Goal: Task Accomplishment & Management: Use online tool/utility

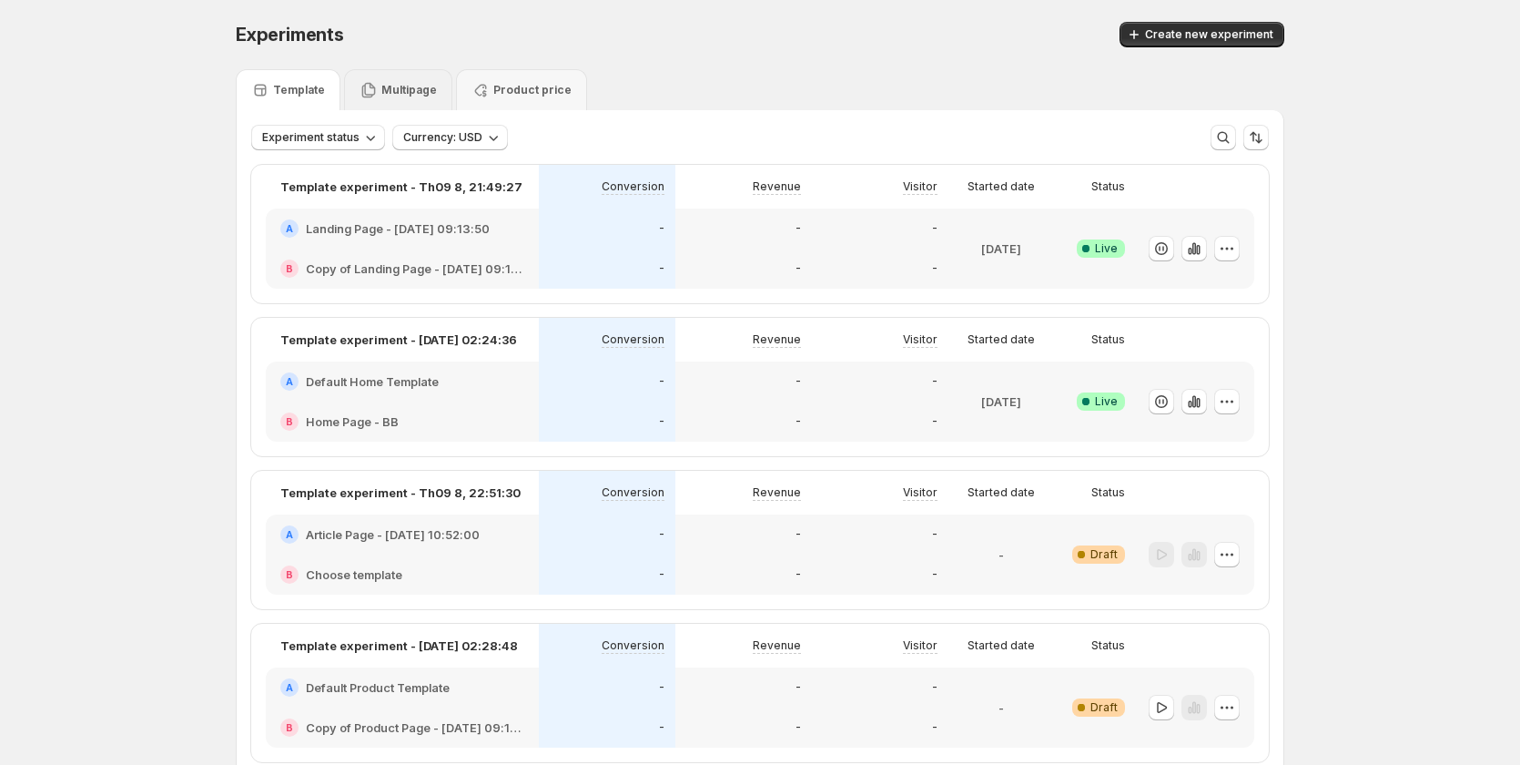
click at [407, 77] on div "Multipage" at bounding box center [398, 89] width 108 height 41
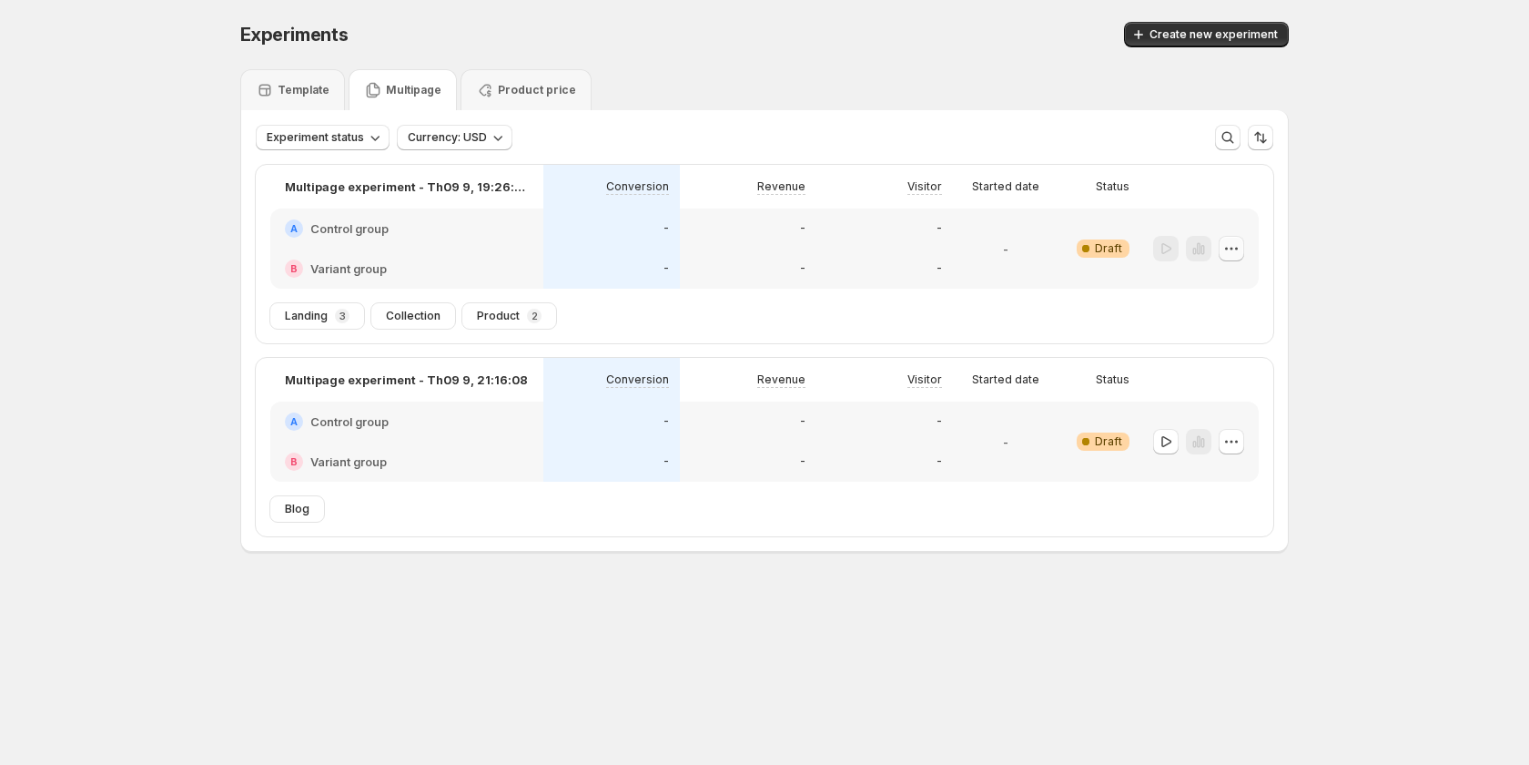
click at [1238, 252] on icon "button" at bounding box center [1232, 248] width 18 height 18
click at [1211, 282] on span "Edit" at bounding box center [1210, 286] width 20 height 15
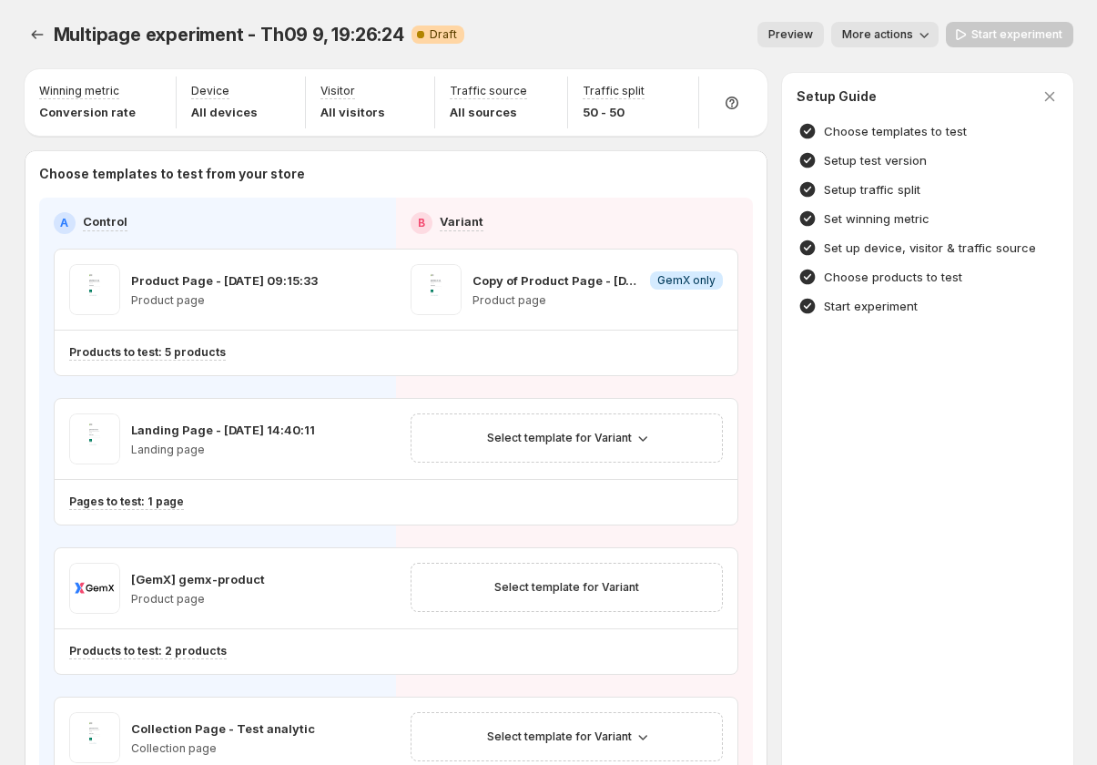
click at [785, 33] on span "Preview" at bounding box center [790, 34] width 45 height 15
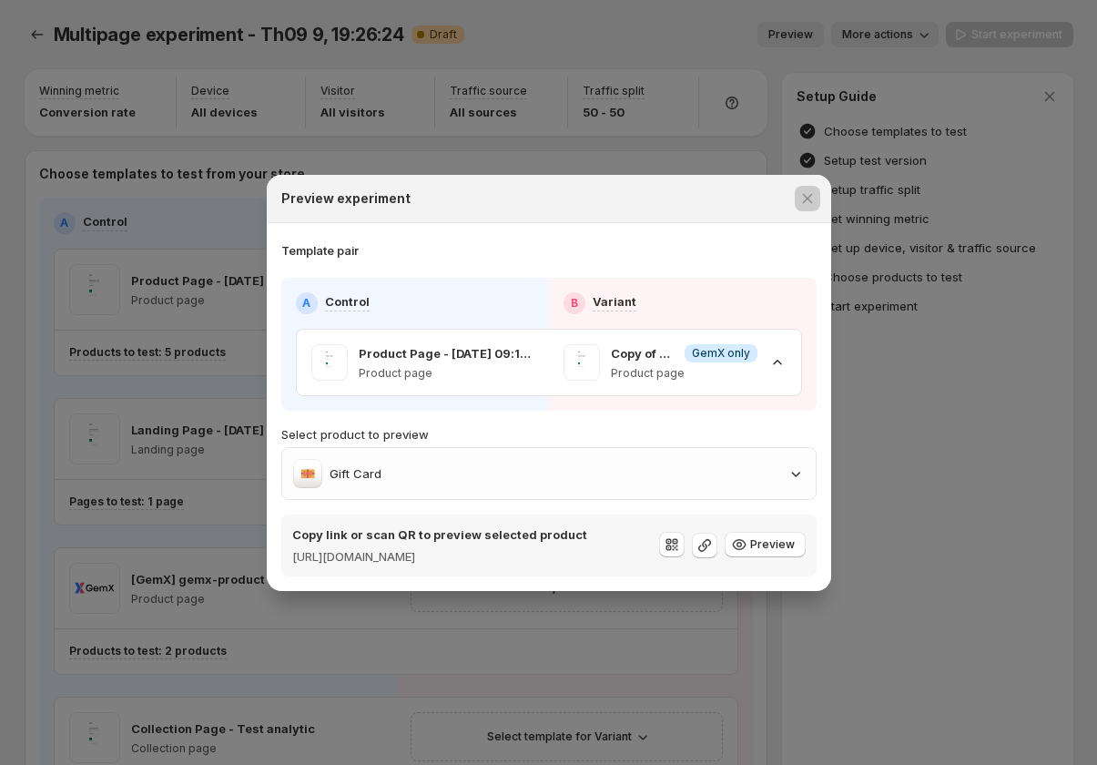
click at [879, 168] on div at bounding box center [548, 382] width 1097 height 765
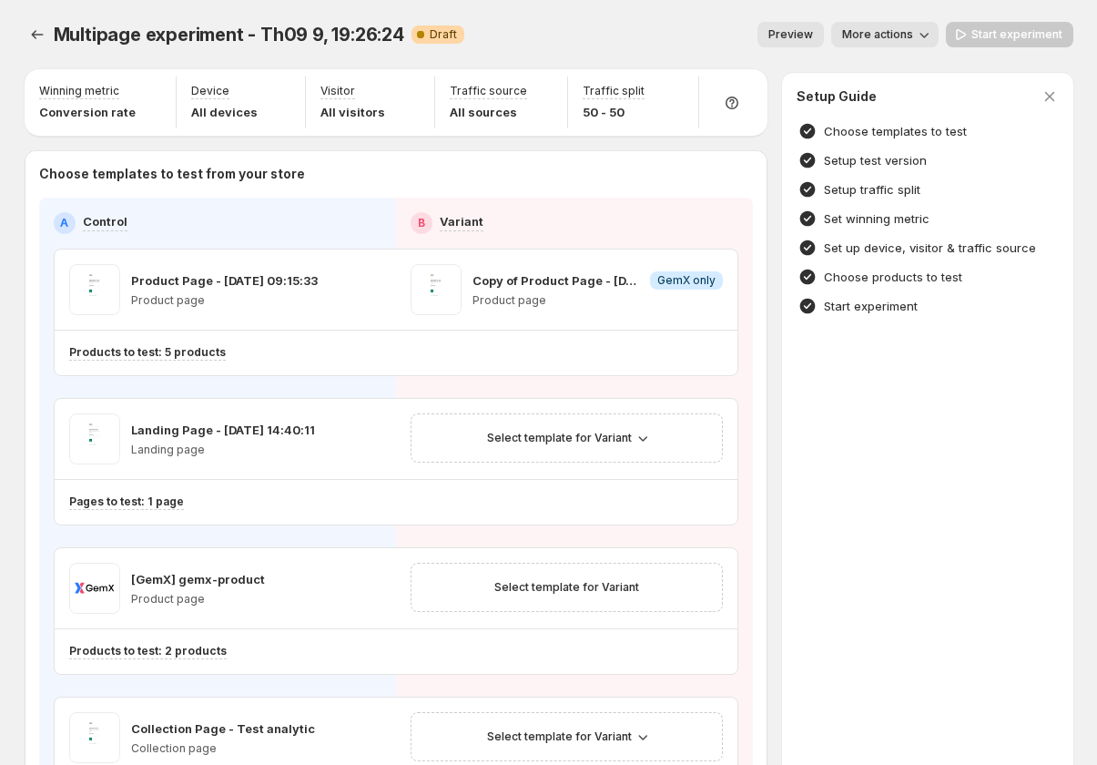
click at [808, 26] on button "Preview" at bounding box center [790, 34] width 66 height 25
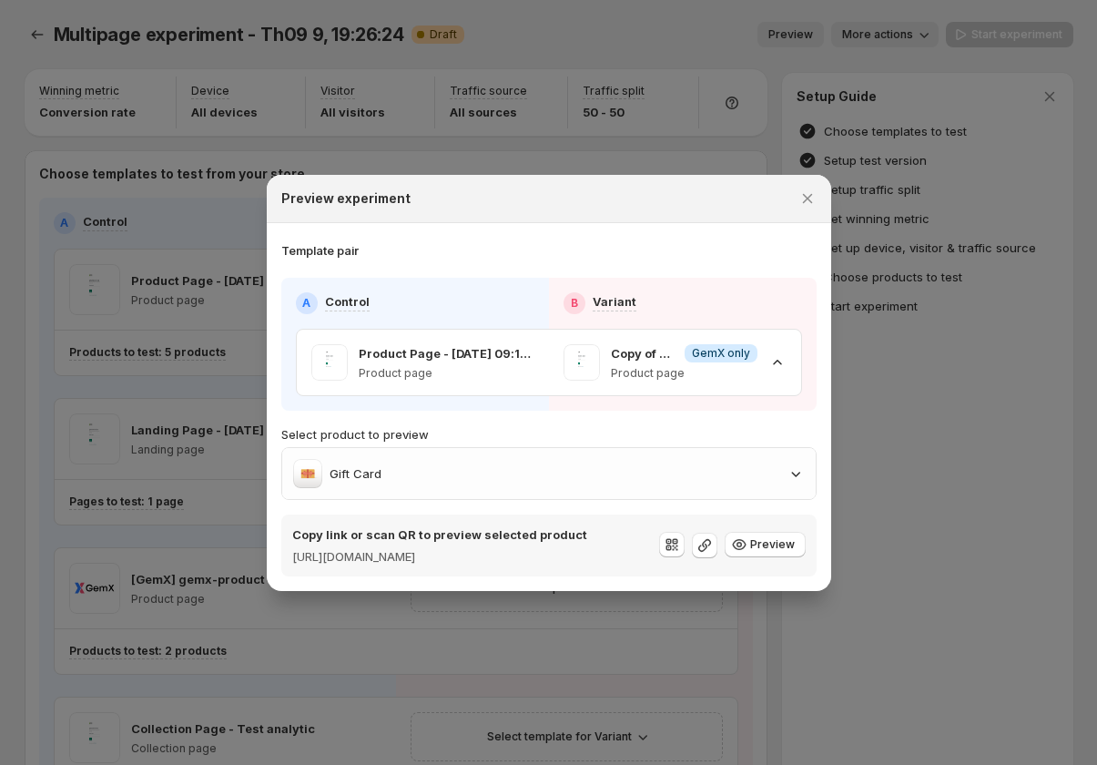
click at [800, 36] on div at bounding box center [548, 382] width 1097 height 765
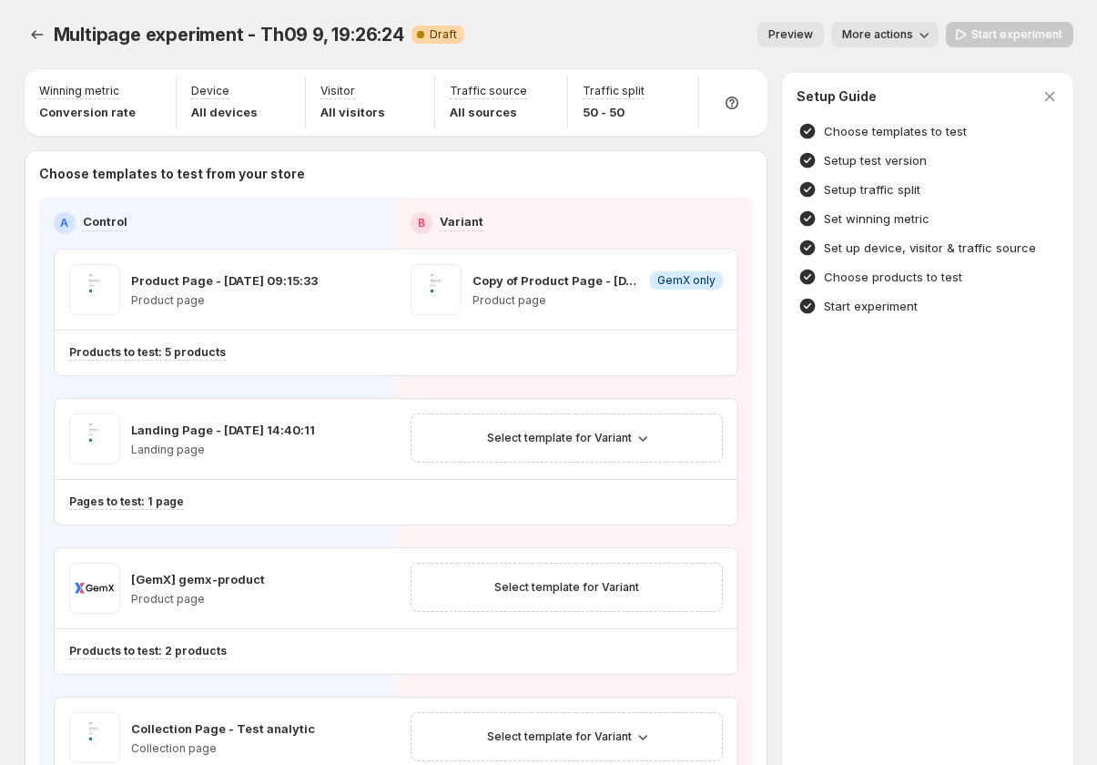
click at [813, 37] on span "Preview" at bounding box center [790, 34] width 45 height 15
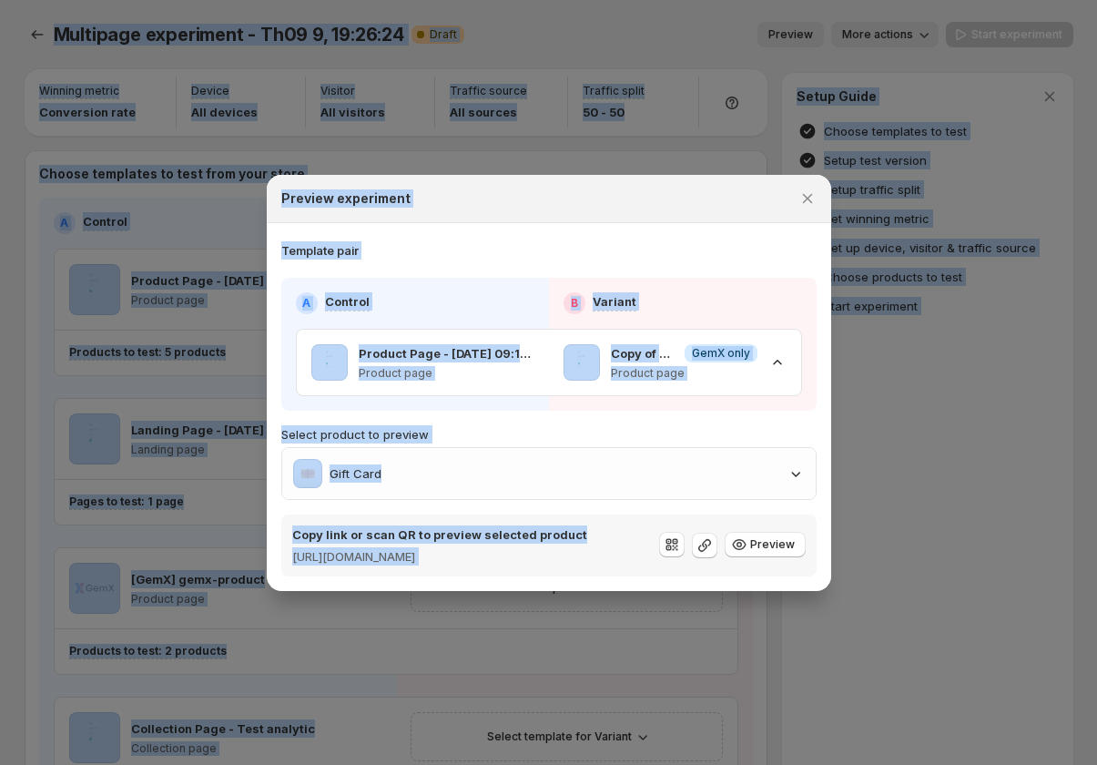
click at [815, 37] on div at bounding box center [548, 382] width 1097 height 765
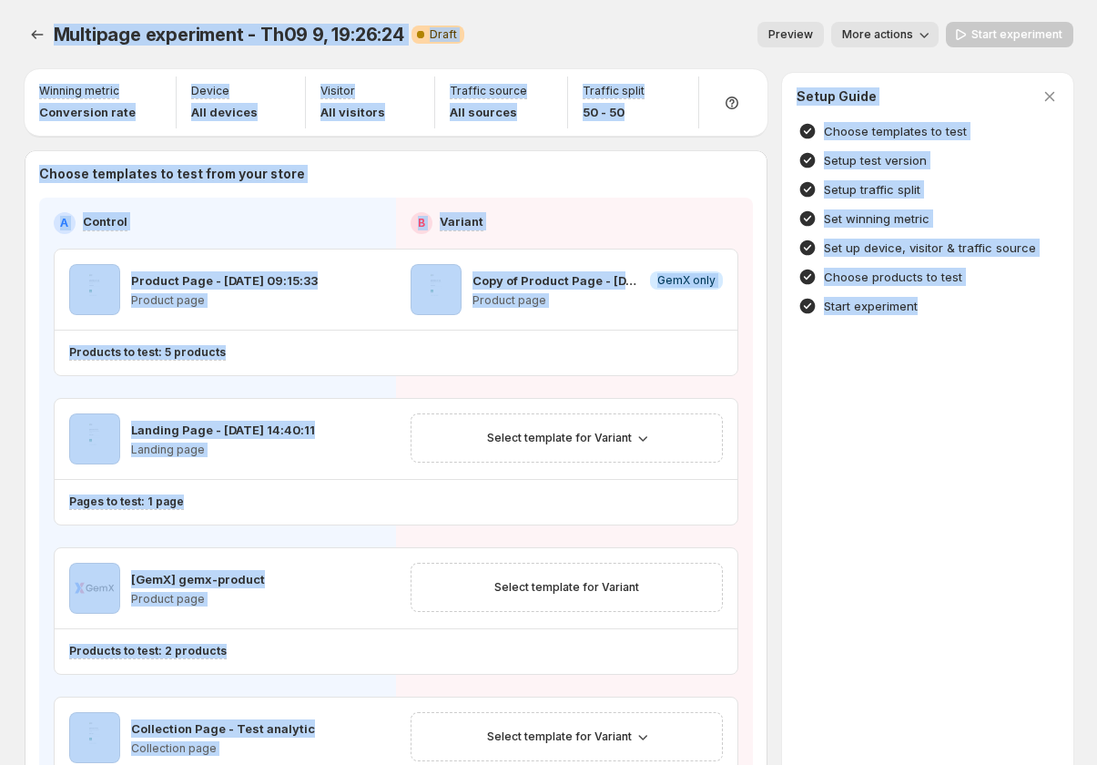
click at [813, 37] on span "Preview" at bounding box center [790, 34] width 45 height 15
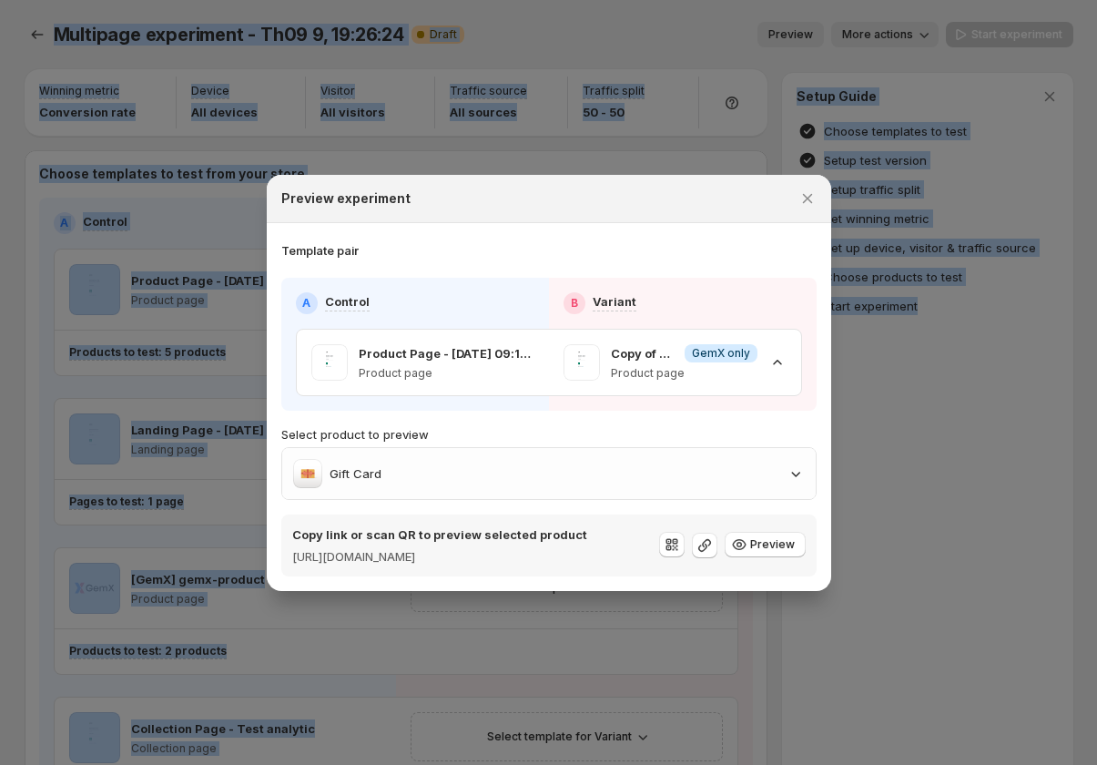
click at [815, 37] on div at bounding box center [548, 382] width 1097 height 765
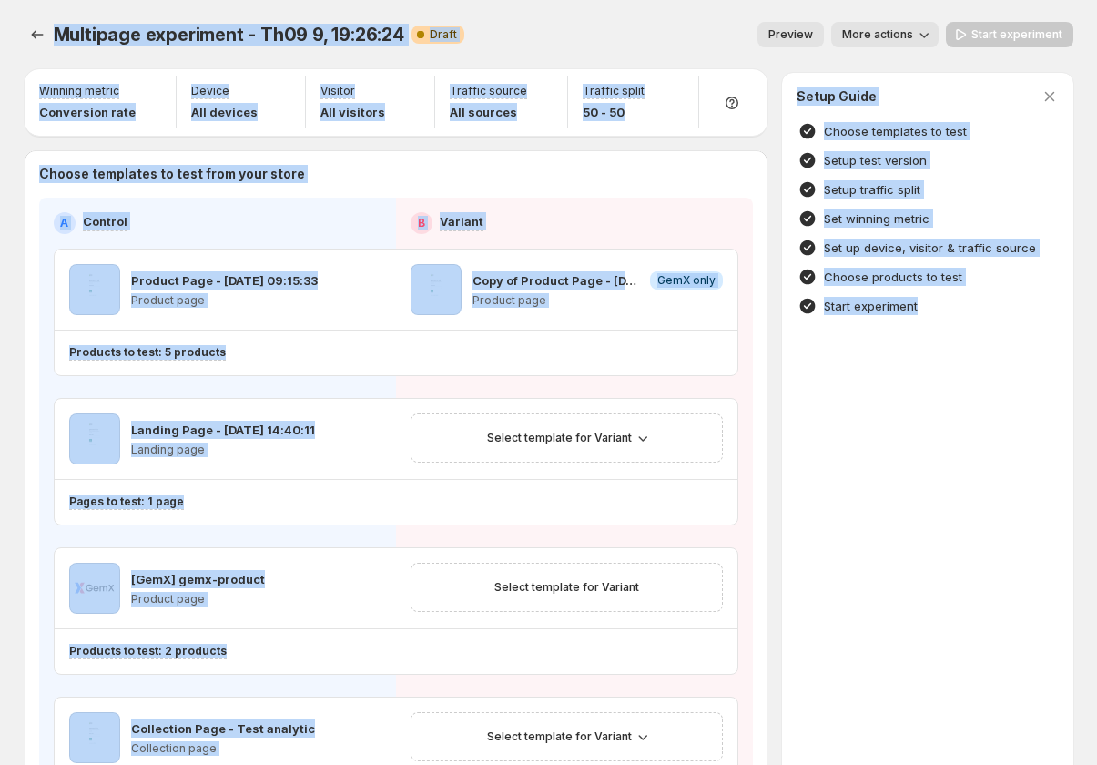
click at [813, 37] on span "Preview" at bounding box center [790, 34] width 45 height 15
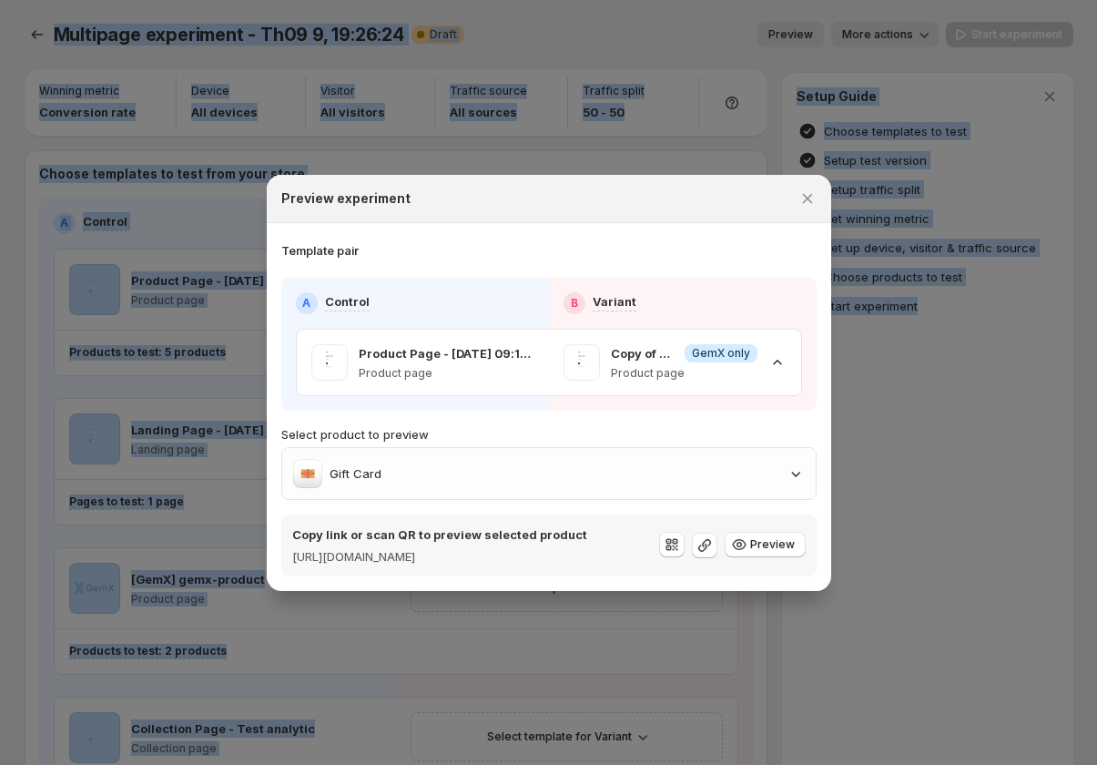
click at [815, 37] on div at bounding box center [548, 382] width 1097 height 765
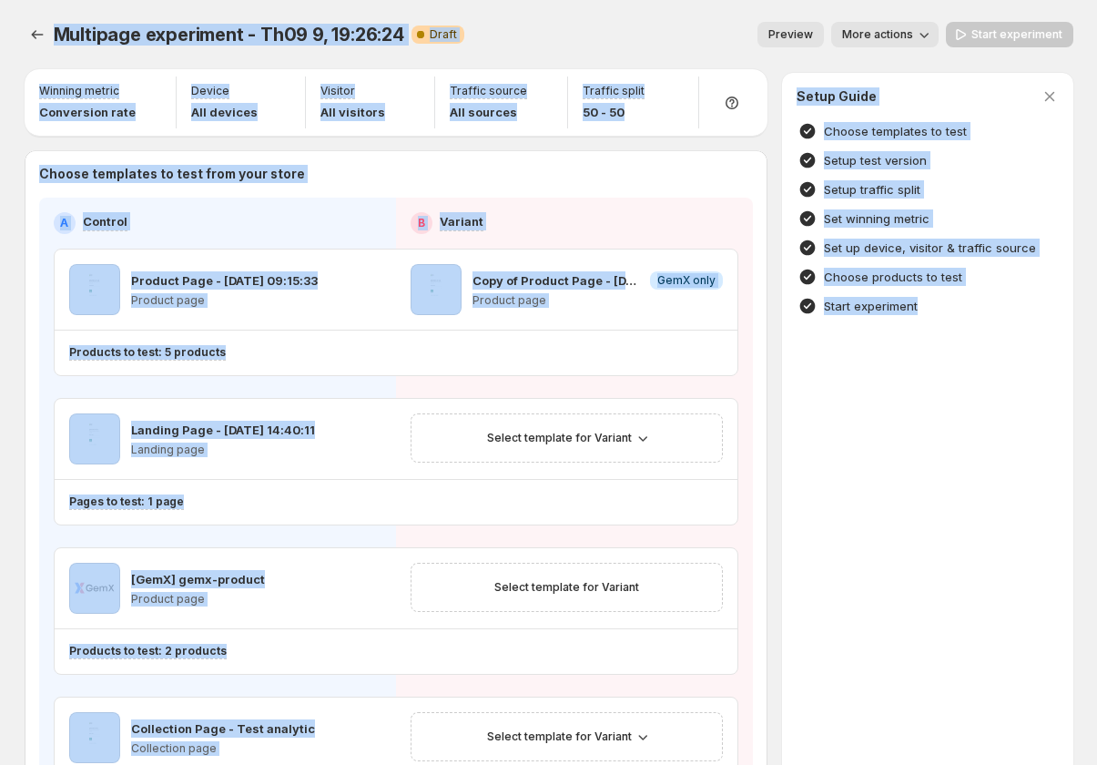
click at [795, 36] on span "Preview" at bounding box center [790, 34] width 45 height 15
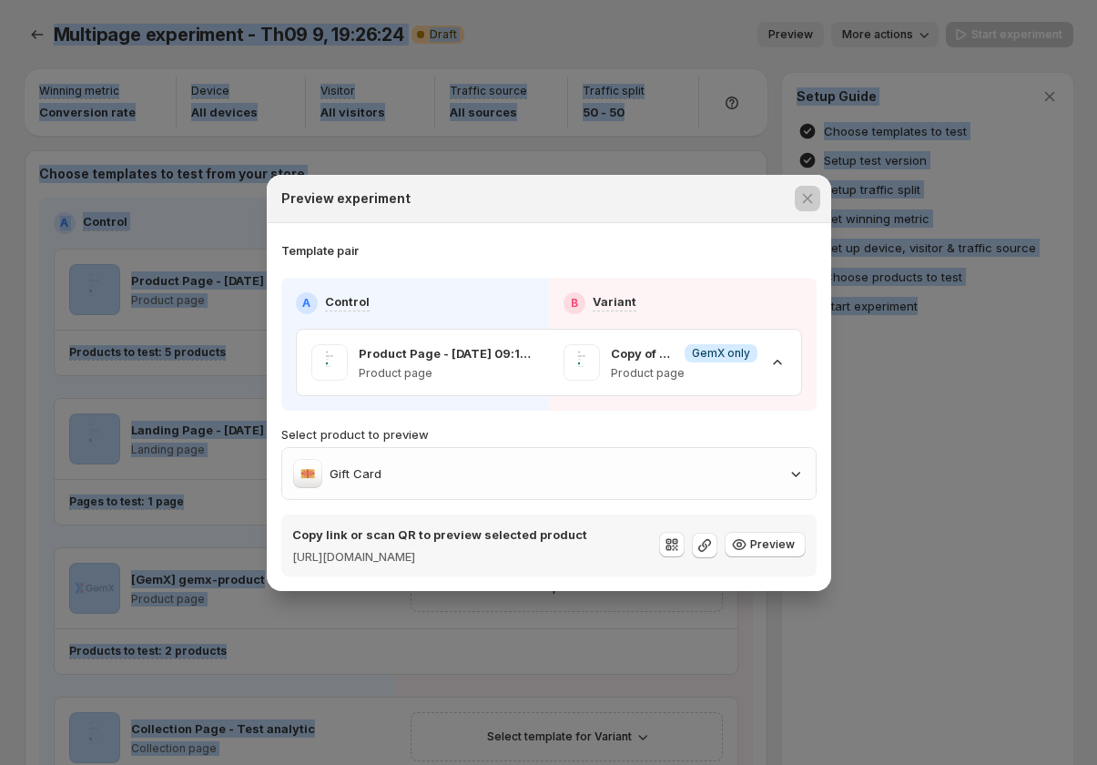
click at [687, 34] on div at bounding box center [548, 382] width 1097 height 765
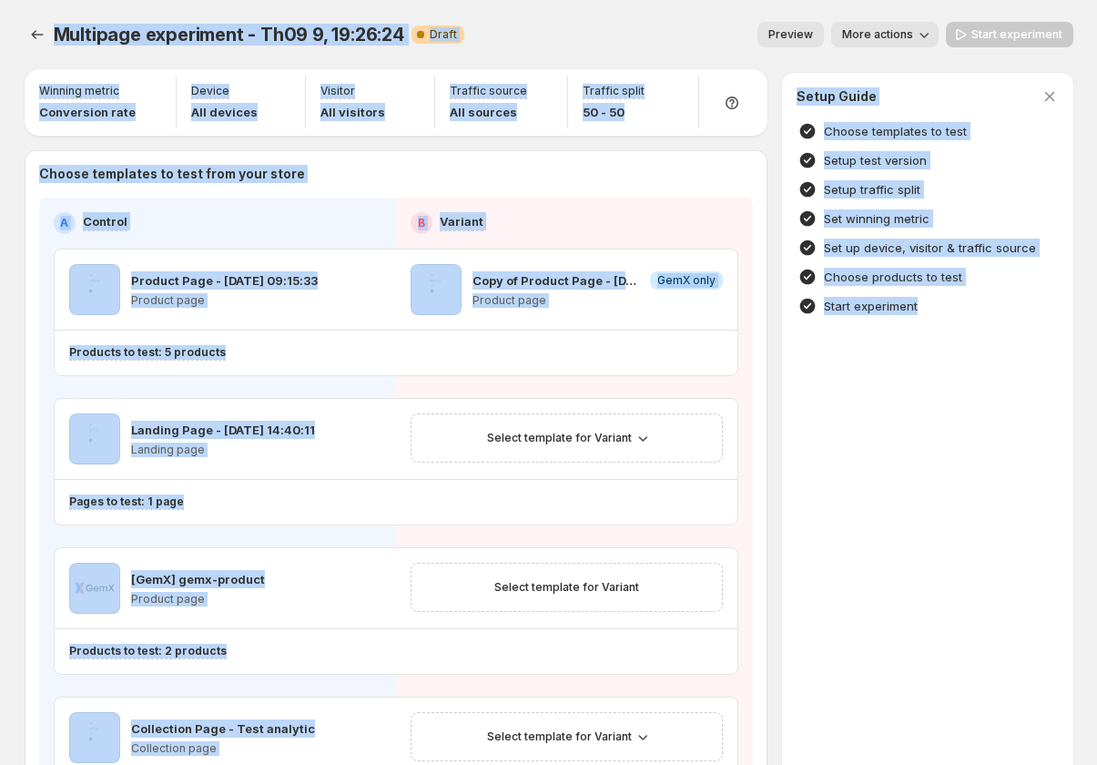
click at [813, 36] on span "Preview" at bounding box center [790, 34] width 45 height 15
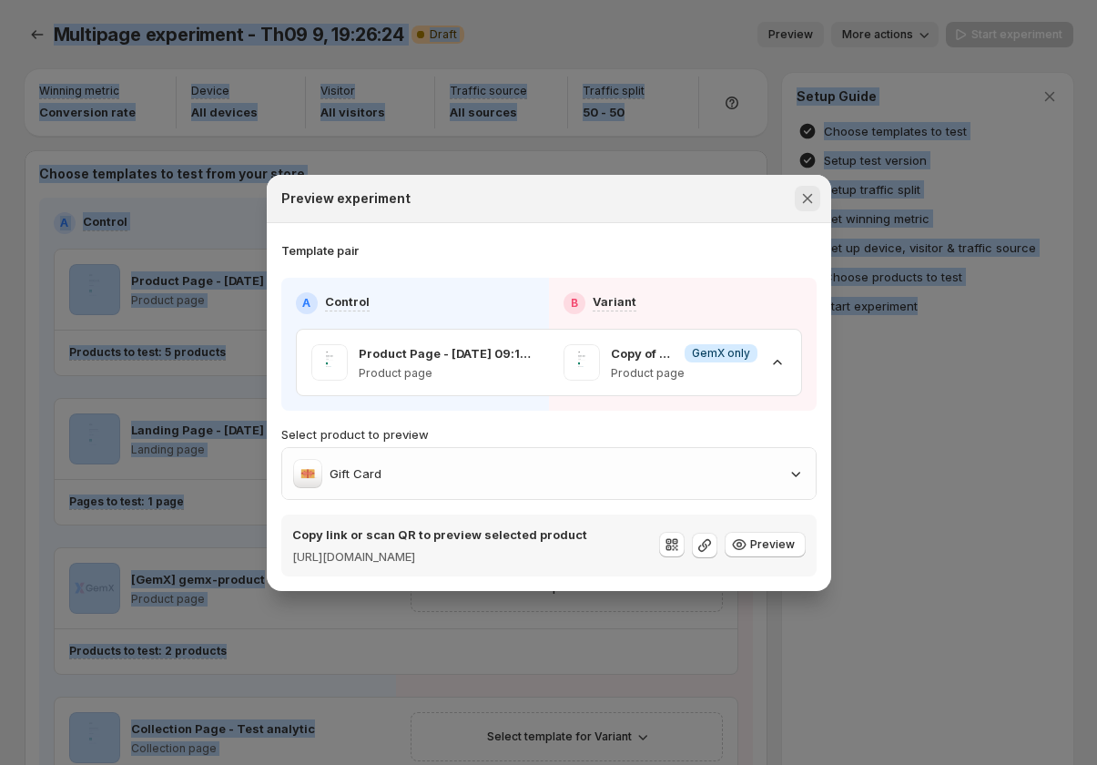
click at [801, 189] on icon "Close" at bounding box center [807, 198] width 18 height 18
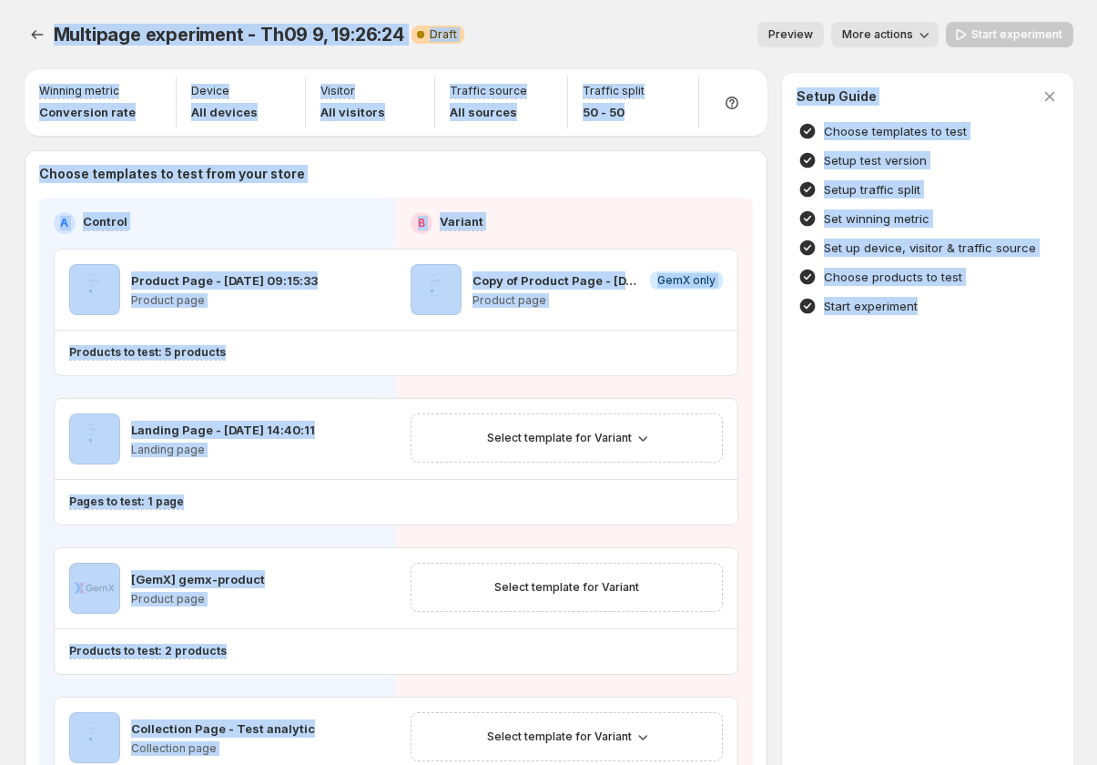
click at [813, 39] on span "Preview" at bounding box center [790, 34] width 45 height 15
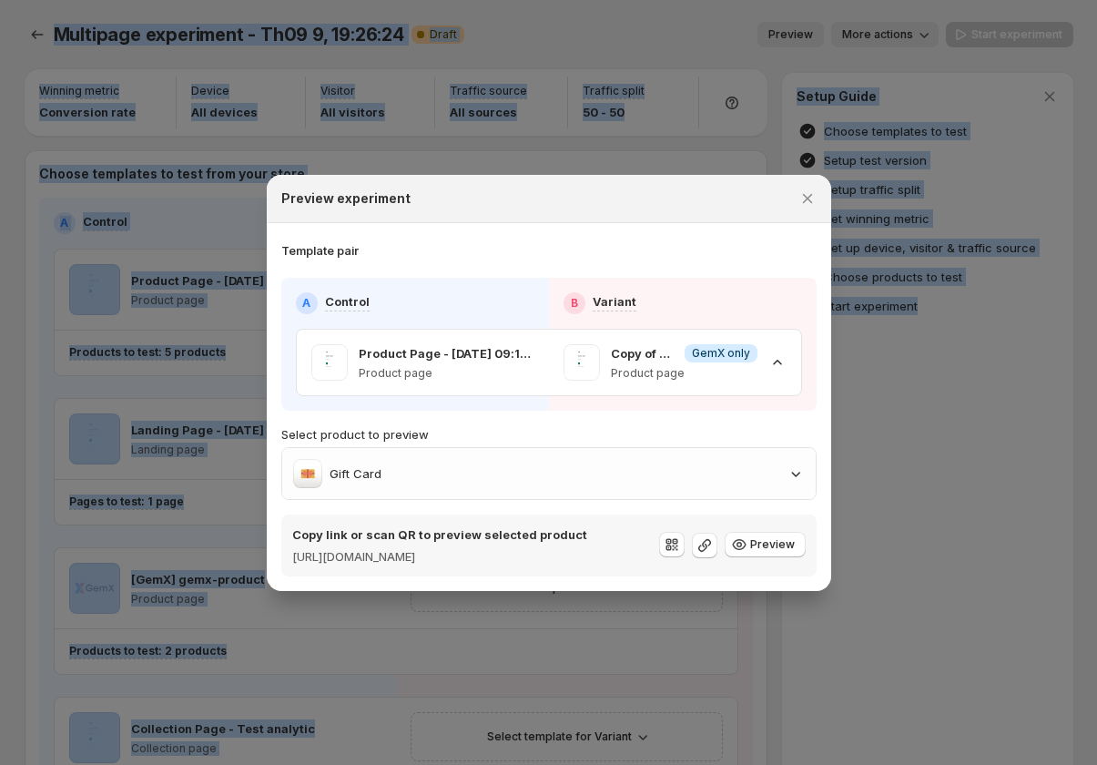
click at [814, 38] on div at bounding box center [548, 382] width 1097 height 765
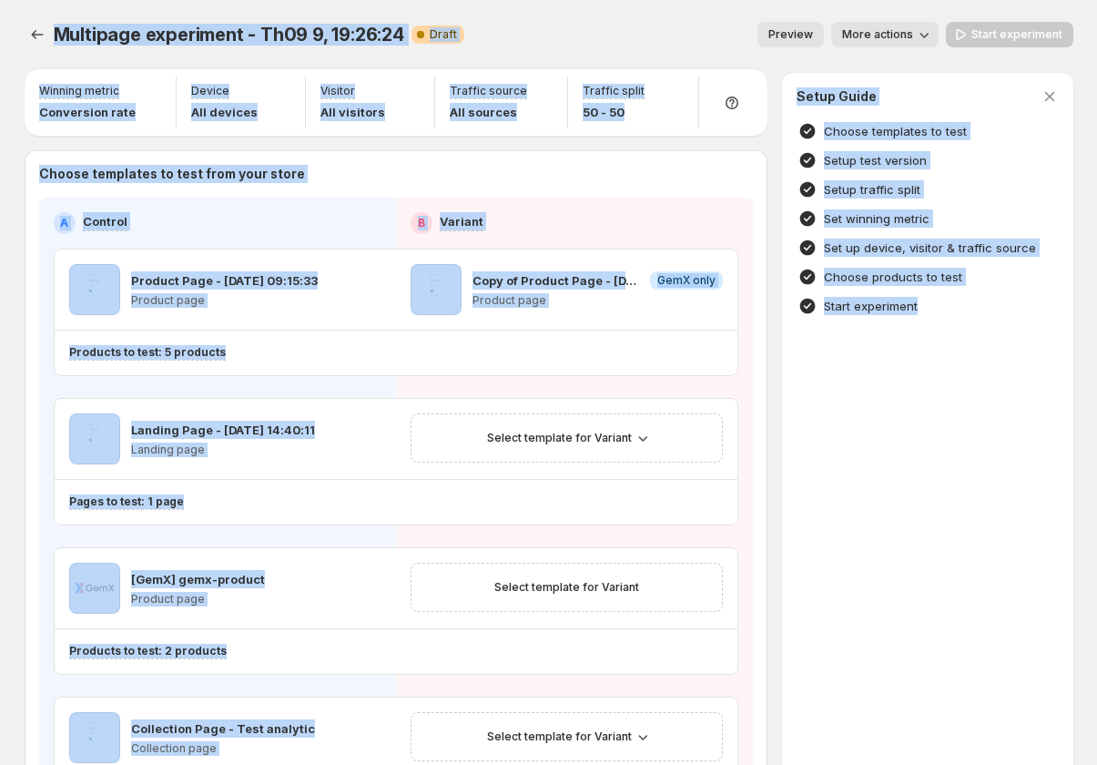
click at [813, 36] on span "Preview" at bounding box center [790, 34] width 45 height 15
